Goal: Task Accomplishment & Management: Use online tool/utility

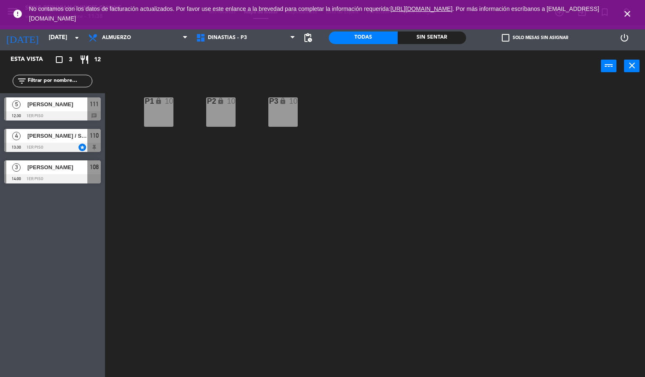
click at [624, 14] on icon "close" at bounding box center [627, 14] width 10 height 10
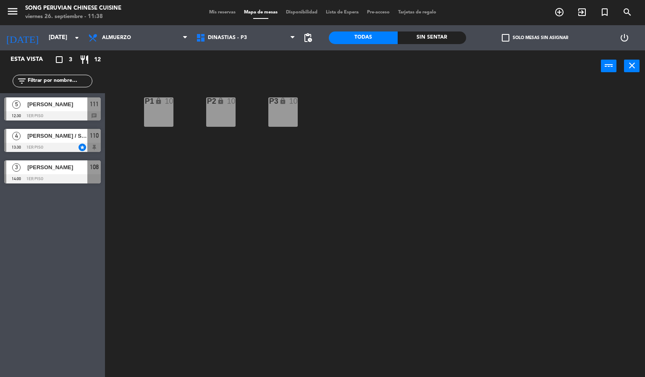
drag, startPoint x: 366, startPoint y: 147, endPoint x: 357, endPoint y: 178, distance: 31.5
click at [366, 146] on div "P2 lock 10 P3 lock 10 P1 lock 10" at bounding box center [377, 229] width 533 height 295
drag, startPoint x: 57, startPoint y: 103, endPoint x: 65, endPoint y: 102, distance: 8.4
click at [58, 104] on div "5 [PERSON_NAME] 12:30 1er piso 111 chat" at bounding box center [52, 108] width 105 height 31
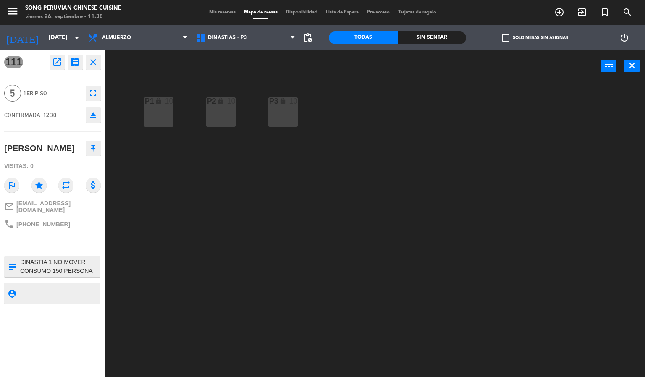
drag, startPoint x: 221, startPoint y: 267, endPoint x: 262, endPoint y: 196, distance: 82.3
click at [225, 267] on div "P2 lock 10 P3 lock 10 P1 lock 10" at bounding box center [377, 229] width 533 height 295
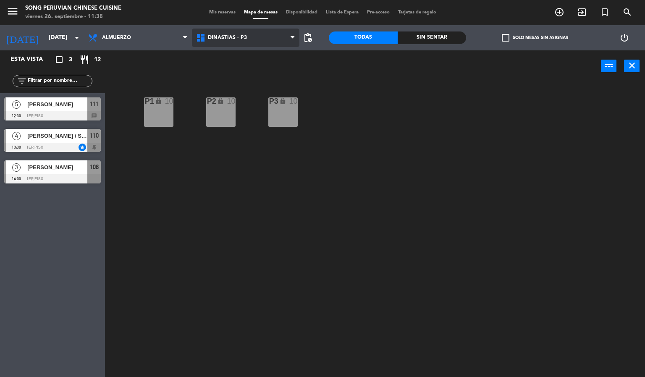
click at [224, 33] on span "DINASTIAS - P3" at bounding box center [246, 38] width 108 height 18
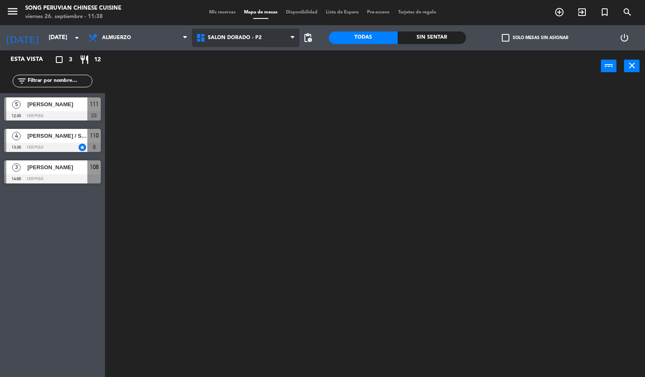
click at [269, 81] on ng-component "menu Song Peruvian Chinese Cuisine [DATE] 26. septiembre - 11:38 Mis reservas M…" at bounding box center [322, 188] width 645 height 377
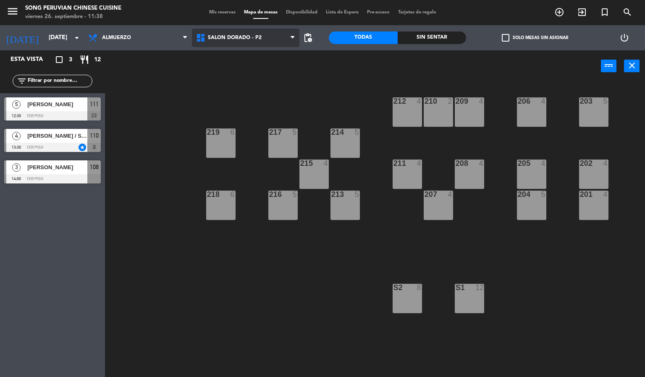
click at [235, 42] on span "SALON DORADO - P2" at bounding box center [246, 38] width 108 height 18
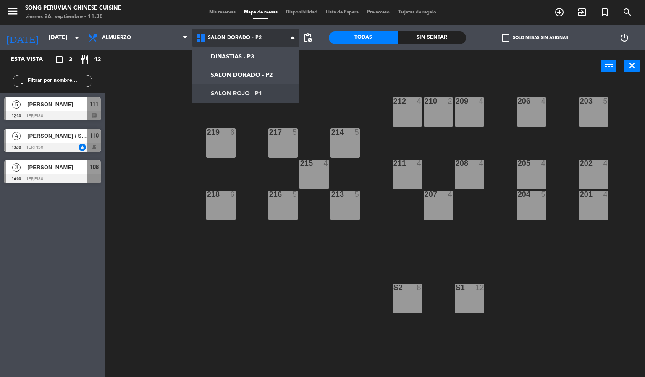
click at [250, 87] on ng-component "menu Song Peruvian Chinese Cuisine [DATE] 26. septiembre - 11:38 Mis reservas M…" at bounding box center [322, 188] width 645 height 377
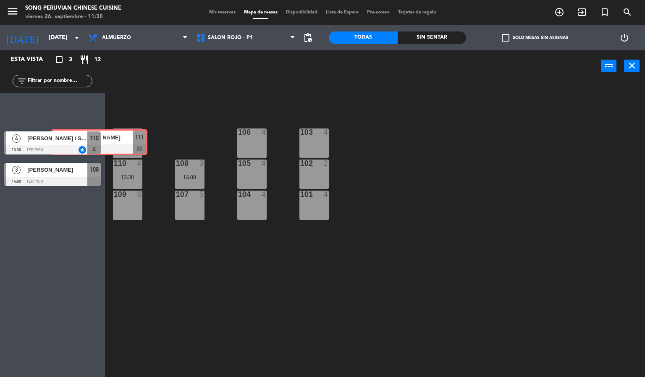
drag, startPoint x: 37, startPoint y: 106, endPoint x: 23, endPoint y: 113, distance: 15.8
click at [10, 118] on div "5 [PERSON_NAME] 12:30 1er piso 111 chat 5 [PERSON_NAME] 12:30 1er piso 111 chat" at bounding box center [52, 110] width 105 height 34
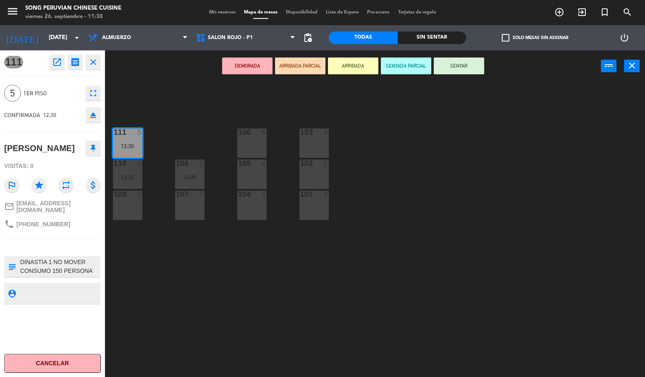
click at [198, 84] on div "103 4 106 4 111 5 12:30 102 2 105 4 108 3 14:00 110 4 13:30 101 4 104 4 107 5 1…" at bounding box center [377, 229] width 533 height 295
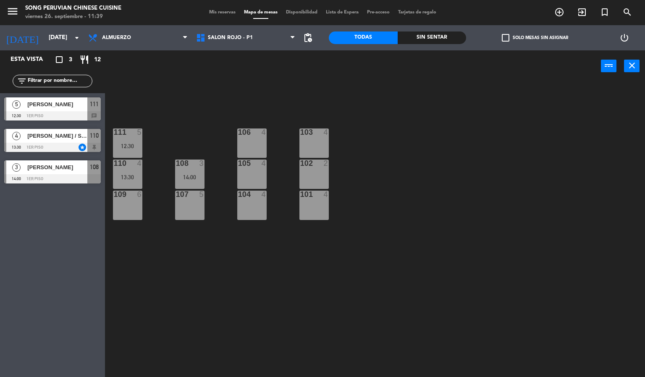
click at [184, 228] on div "103 4 106 4 111 5 12:30 102 2 105 4 108 3 14:00 110 4 13:30 101 4 104 4 107 5 1…" at bounding box center [377, 229] width 533 height 295
click at [48, 130] on div "[PERSON_NAME] / SR. [PERSON_NAME]" at bounding box center [56, 136] width 61 height 14
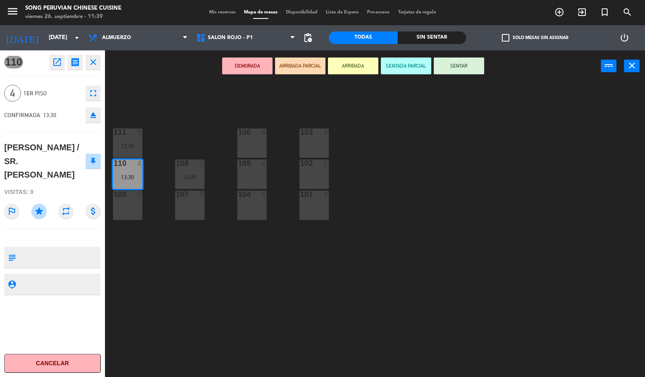
click at [276, 274] on div "103 4 106 4 111 5 12:30 102 2 105 4 108 3 14:00 110 4 13:30 101 4 104 4 107 5 1…" at bounding box center [377, 229] width 533 height 295
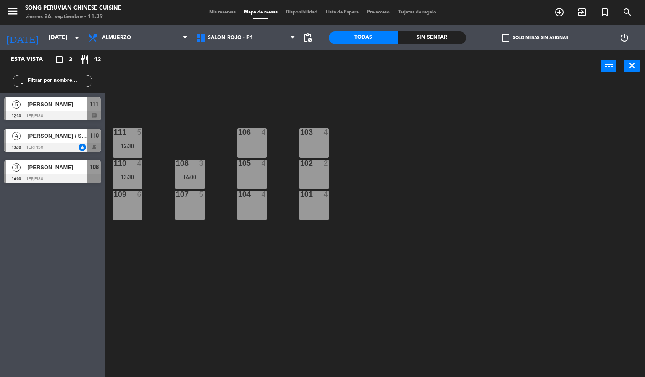
click at [79, 173] on div "[PERSON_NAME]" at bounding box center [56, 167] width 61 height 14
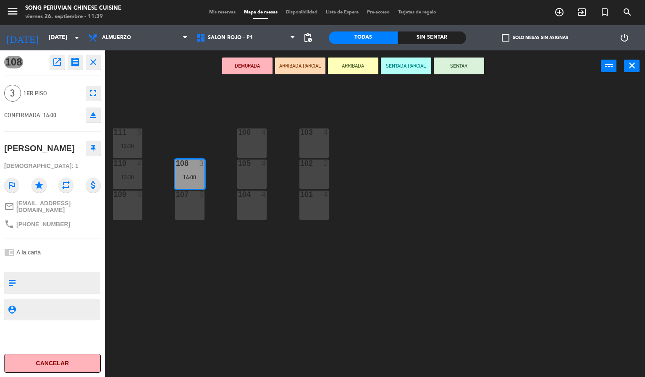
click at [296, 135] on div "103" at bounding box center [300, 132] width 14 height 8
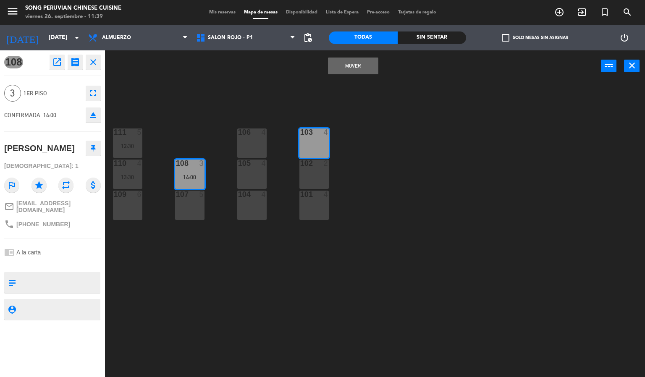
click at [299, 135] on div "103" at bounding box center [300, 132] width 14 height 8
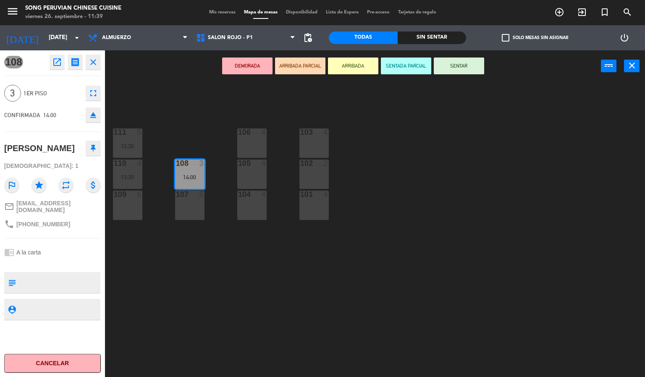
drag, startPoint x: 313, startPoint y: 135, endPoint x: 314, endPoint y: 128, distance: 7.6
click at [313, 133] on div at bounding box center [314, 132] width 14 height 8
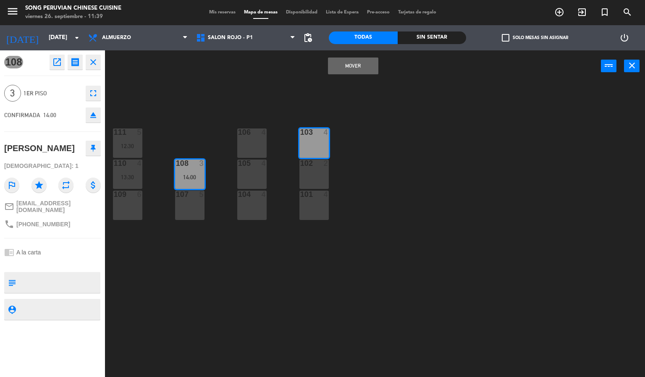
click at [346, 53] on div "Mover power_input close" at bounding box center [353, 66] width 496 height 32
click at [347, 67] on button "Mover" at bounding box center [353, 65] width 50 height 17
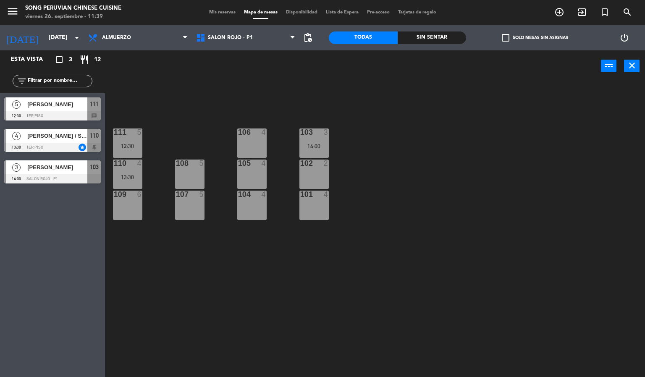
drag, startPoint x: 473, startPoint y: 147, endPoint x: 452, endPoint y: 135, distance: 24.5
click at [461, 138] on div "103 3 14:00 106 4 111 5 12:30 102 2 105 4 108 5 110 4 13:30 101 4 104 4 107 5 1…" at bounding box center [377, 229] width 533 height 295
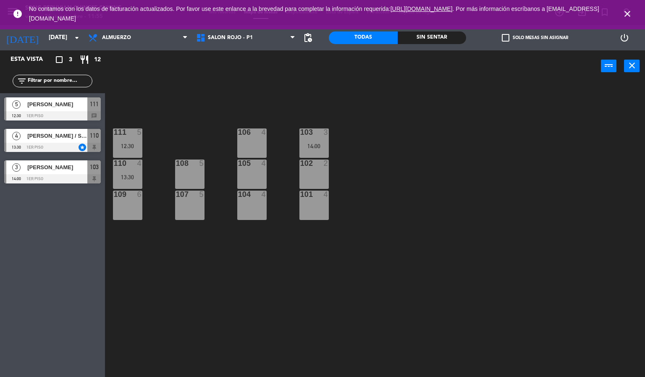
click at [641, 94] on div "103 3 14:00 106 4 111 5 12:30 102 2 105 4 108 5 110 4 13:30 101 4 104 4 107 5 1…" at bounding box center [377, 229] width 533 height 295
